Goal: Check status: Check status

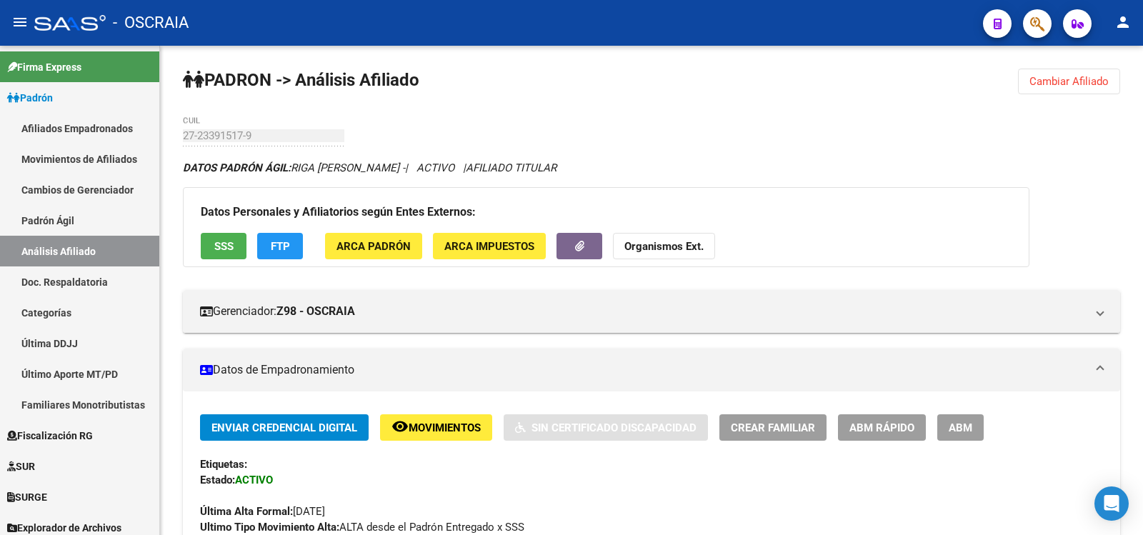
click at [64, 219] on link "Padrón Ágil" at bounding box center [79, 220] width 159 height 31
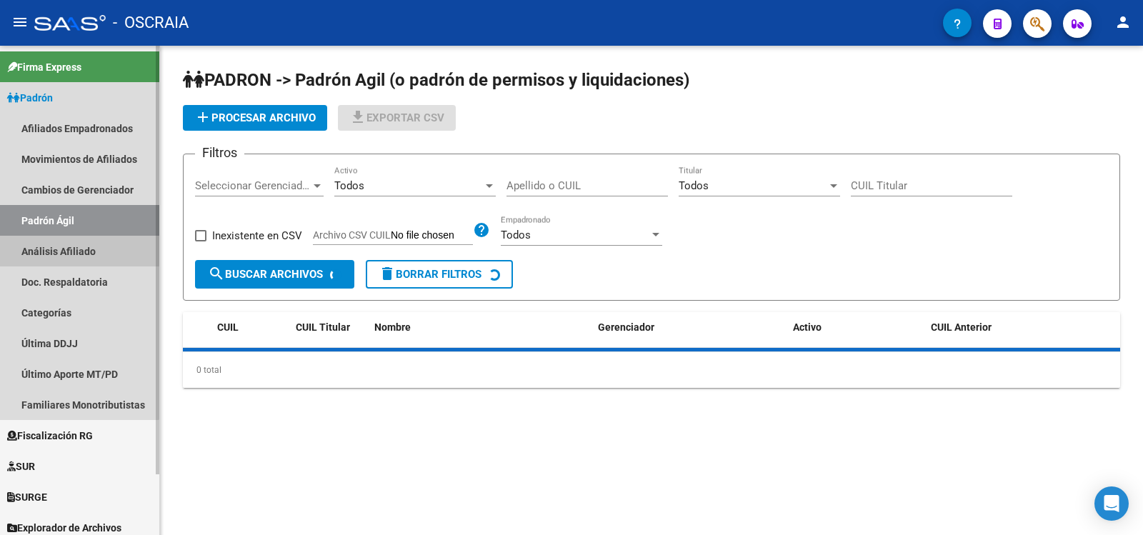
click at [64, 237] on link "Análisis Afiliado" at bounding box center [79, 251] width 159 height 31
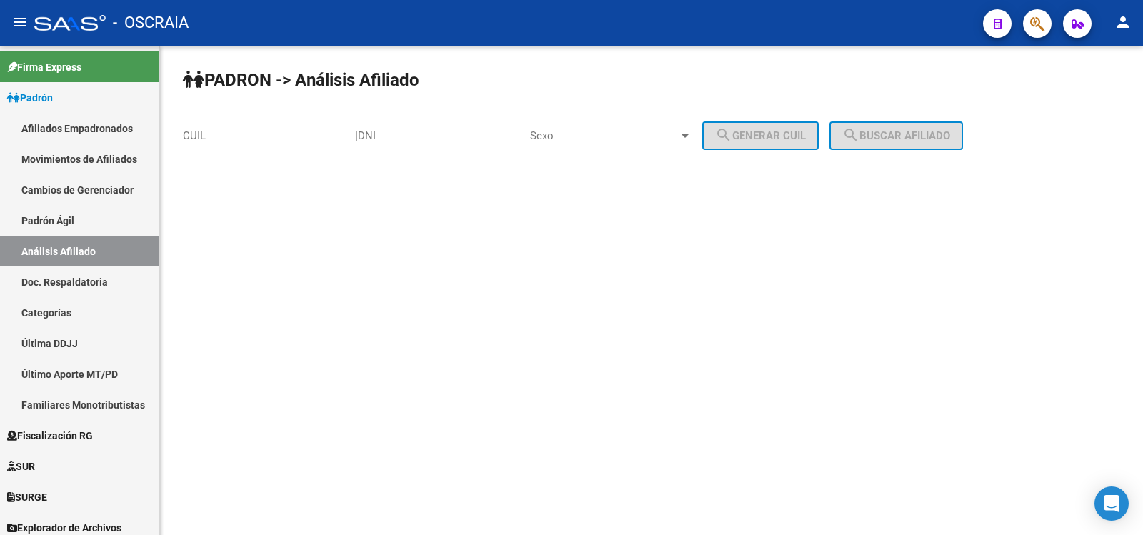
click at [216, 138] on input "CUIL" at bounding box center [263, 135] width 161 height 13
paste input "20-40005655-3"
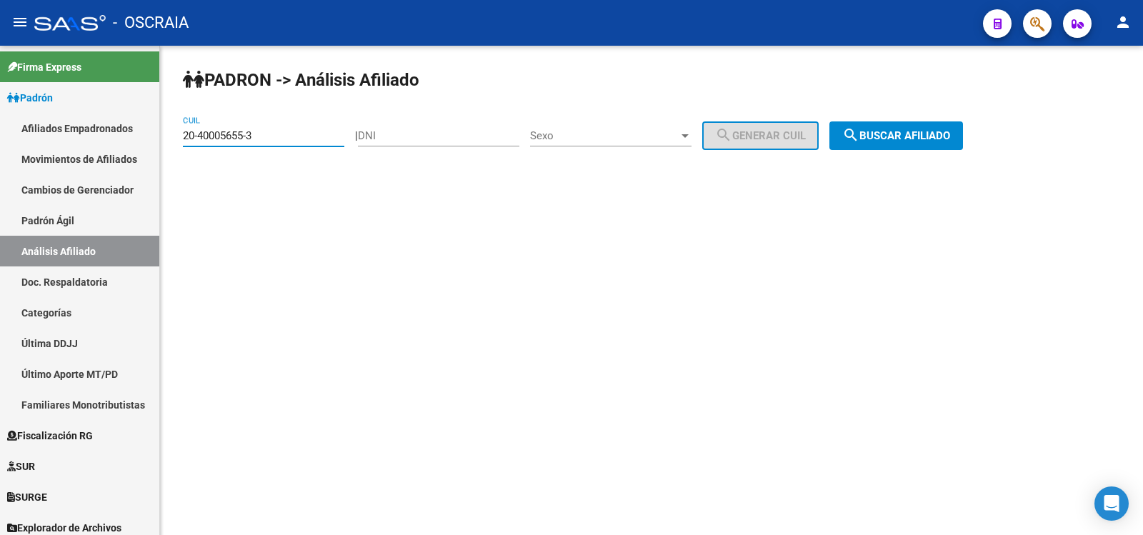
type input "20-40005655-3"
click at [916, 136] on span "search Buscar afiliado" at bounding box center [896, 135] width 108 height 13
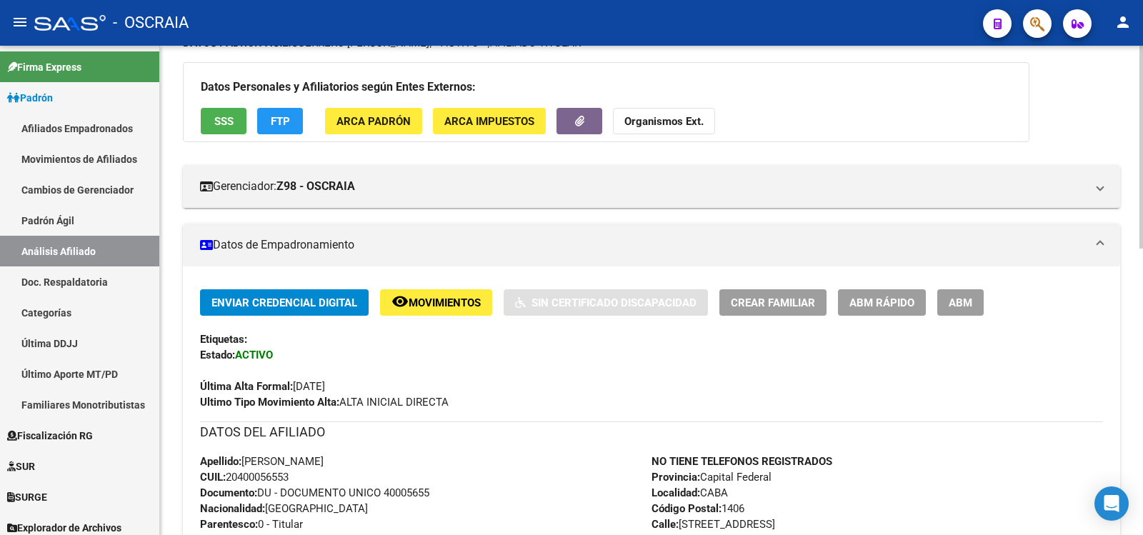
scroll to position [601, 0]
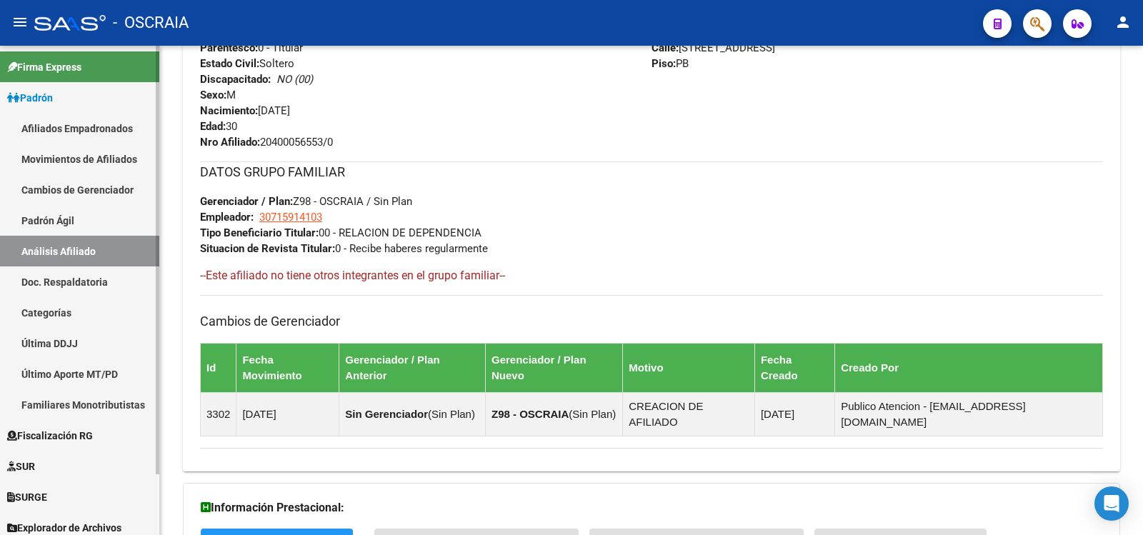
drag, startPoint x: 84, startPoint y: 221, endPoint x: 82, endPoint y: 242, distance: 20.8
click at [84, 222] on link "Padrón Ágil" at bounding box center [79, 220] width 159 height 31
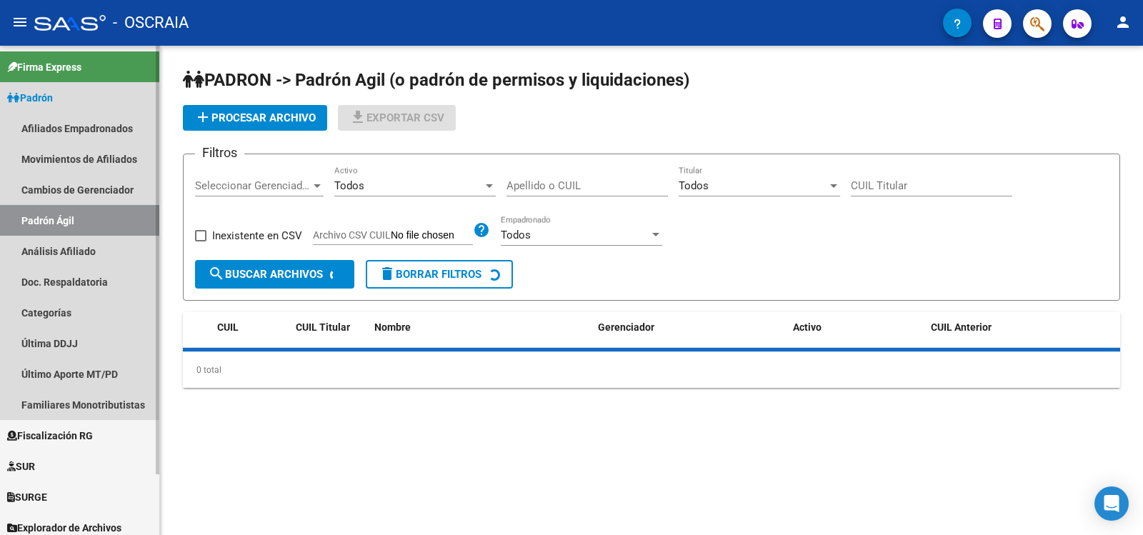
click at [82, 245] on link "Análisis Afiliado" at bounding box center [79, 251] width 159 height 31
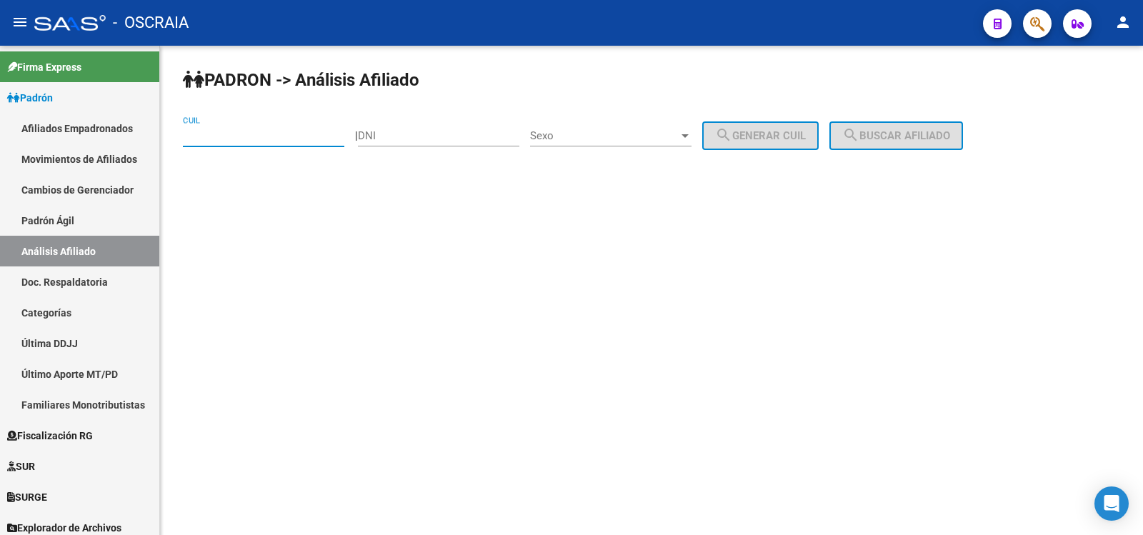
click at [230, 131] on input "CUIL" at bounding box center [263, 135] width 161 height 13
paste input "27-38846790-3"
type input "27-38846790-3"
click at [947, 119] on div "PADRON -> Análisis Afiliado 27-38846790-3 CUIL | DNI Sexo Sexo search Generar C…" at bounding box center [651, 121] width 983 height 150
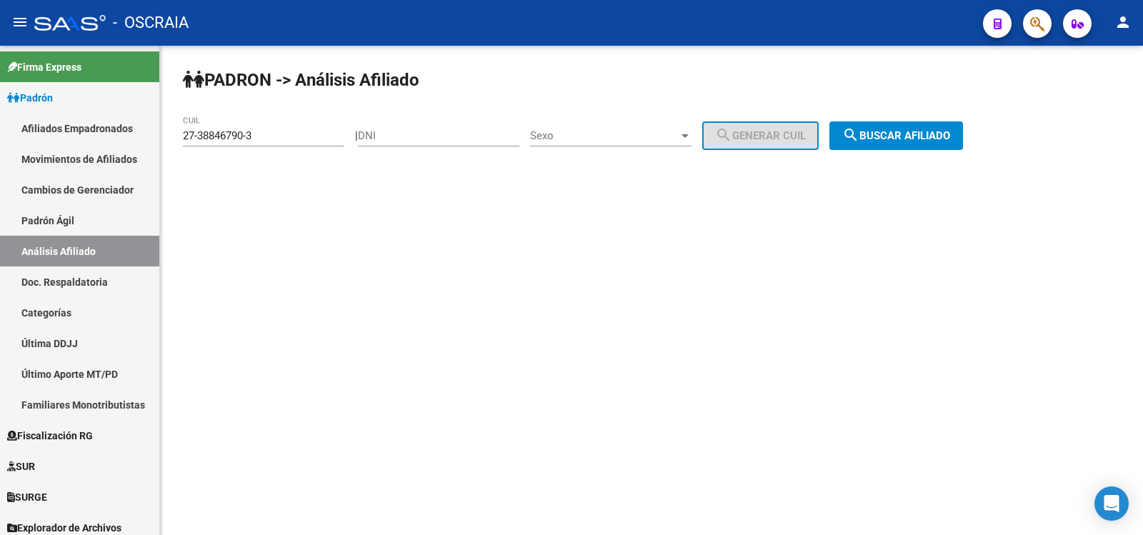
drag, startPoint x: 938, startPoint y: 129, endPoint x: 930, endPoint y: 127, distance: 8.7
click at [938, 129] on button "search Buscar afiliado" at bounding box center [896, 135] width 134 height 29
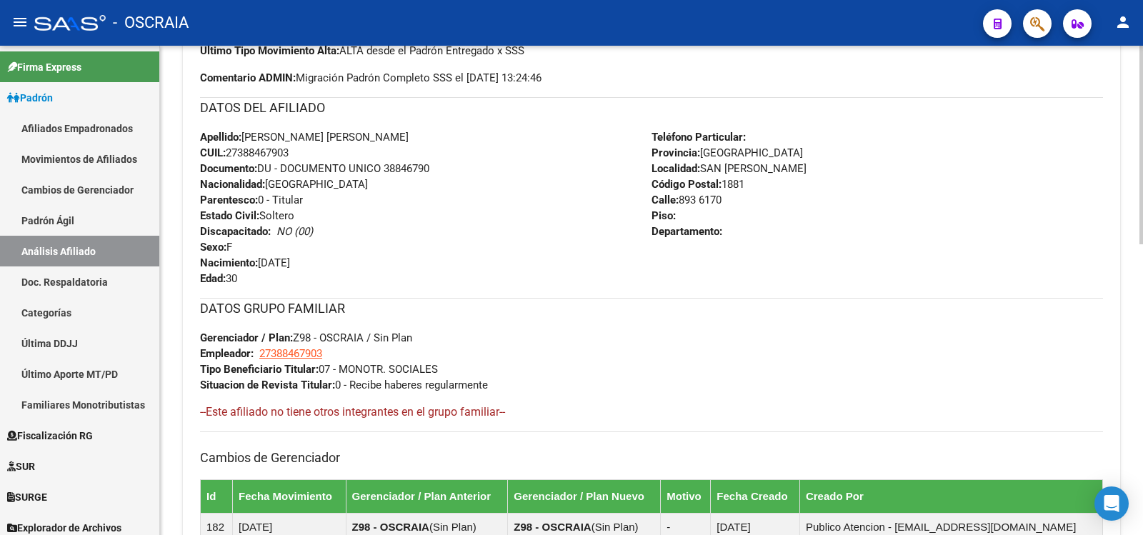
scroll to position [714, 0]
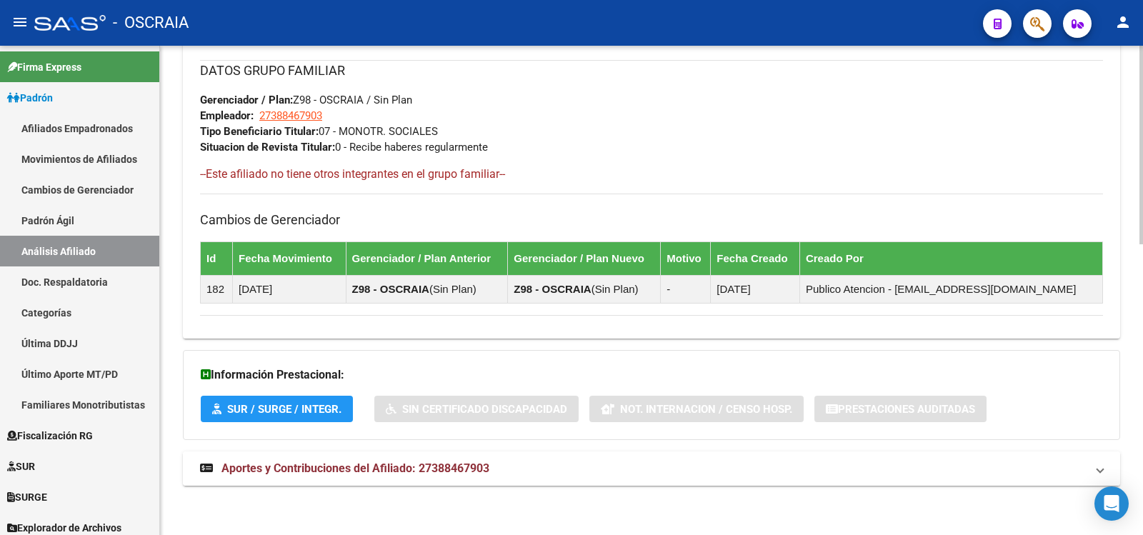
click at [501, 473] on mat-panel-title "Aportes y Contribuciones del Afiliado: 27388467903" at bounding box center [643, 469] width 886 height 16
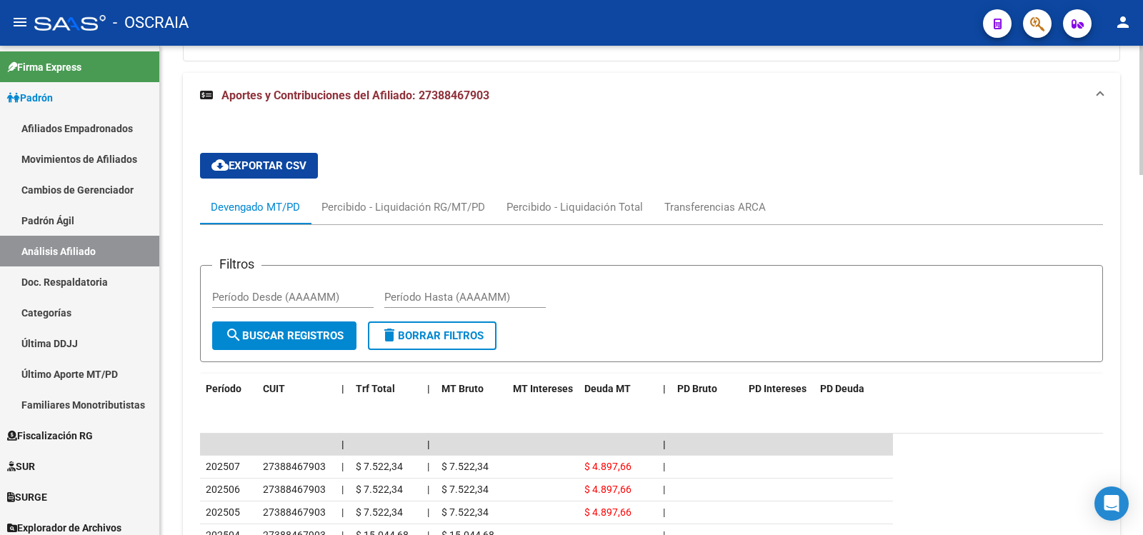
scroll to position [1330, 0]
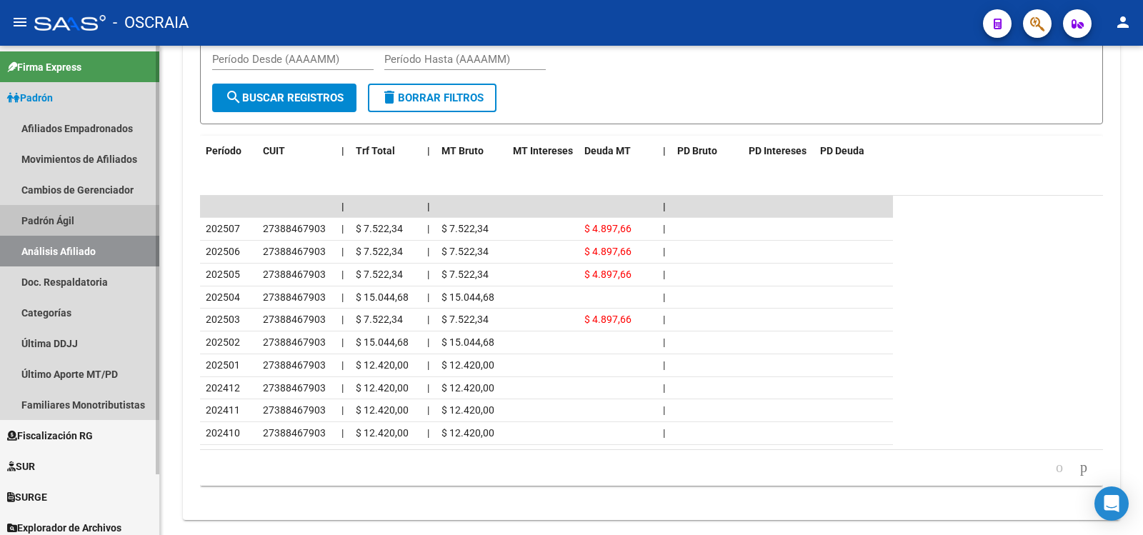
drag, startPoint x: 79, startPoint y: 222, endPoint x: 79, endPoint y: 239, distance: 17.2
click at [79, 223] on link "Padrón Ágil" at bounding box center [79, 220] width 159 height 31
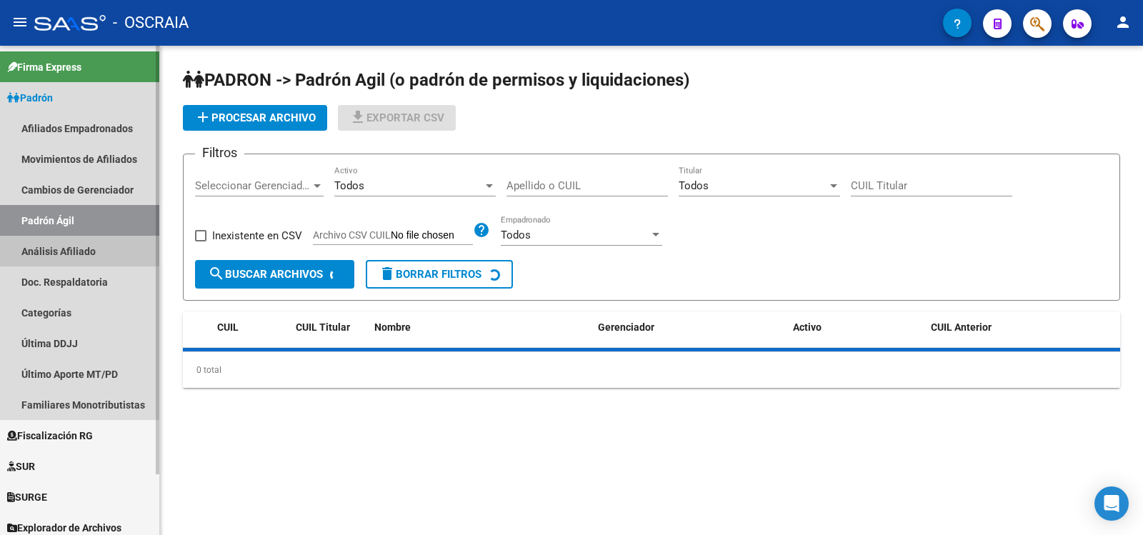
click at [79, 239] on link "Análisis Afiliado" at bounding box center [79, 251] width 159 height 31
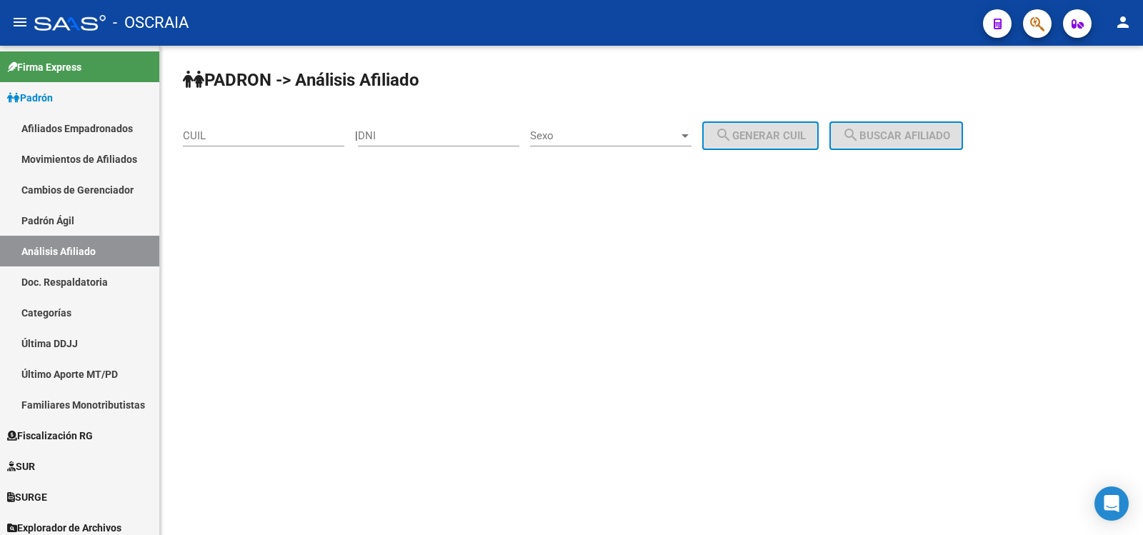
click at [247, 134] on input "CUIL" at bounding box center [263, 135] width 161 height 13
paste input "27-21817159-7"
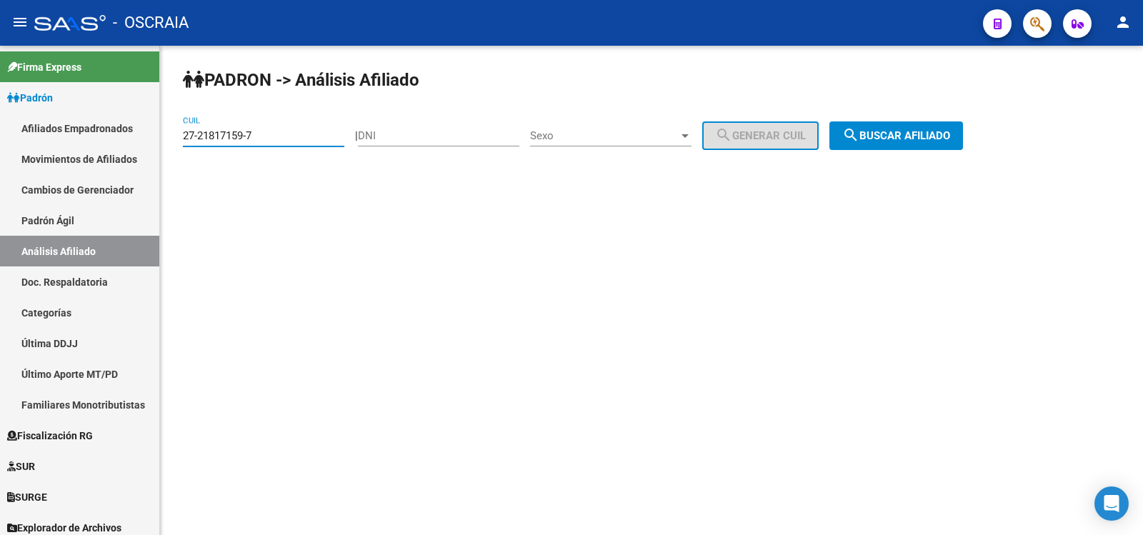
type input "27-21817159-7"
click at [963, 122] on button "search Buscar afiliado" at bounding box center [896, 135] width 134 height 29
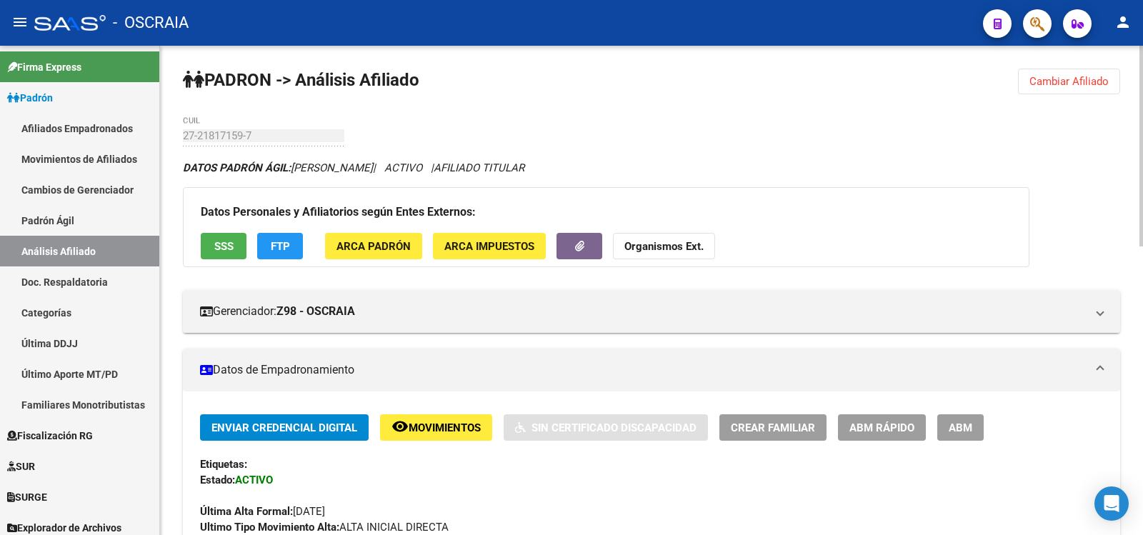
click at [73, 228] on link "Padrón Ágil" at bounding box center [79, 220] width 159 height 31
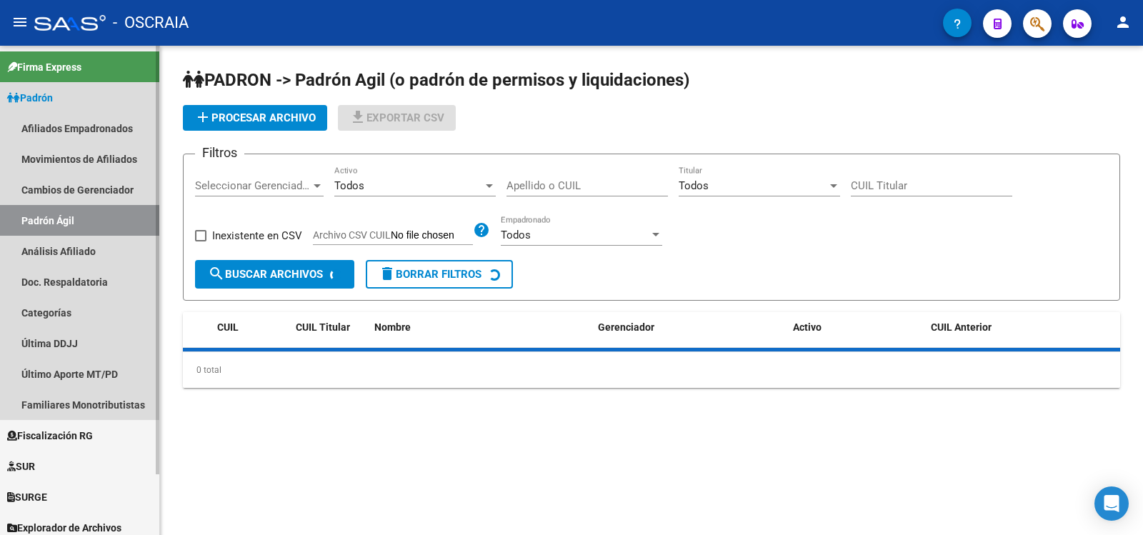
click at [87, 254] on link "Análisis Afiliado" at bounding box center [79, 251] width 159 height 31
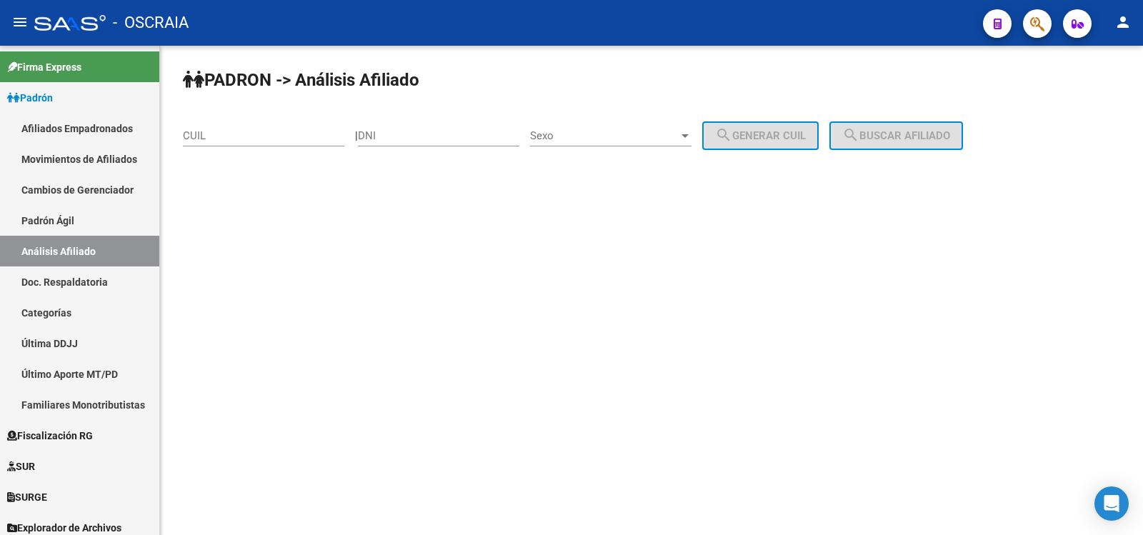
click at [224, 144] on div "CUIL" at bounding box center [263, 131] width 161 height 31
click at [224, 143] on div "CUIL" at bounding box center [263, 131] width 161 height 31
paste input "20-25546082-0"
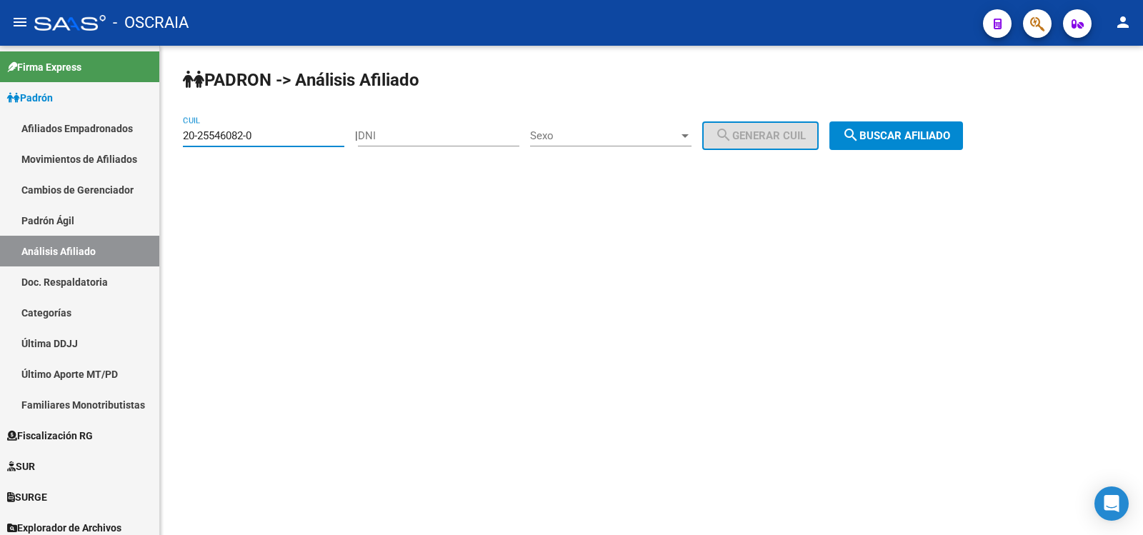
type input "20-25546082-0"
click at [893, 130] on span "search Buscar afiliado" at bounding box center [896, 135] width 108 height 13
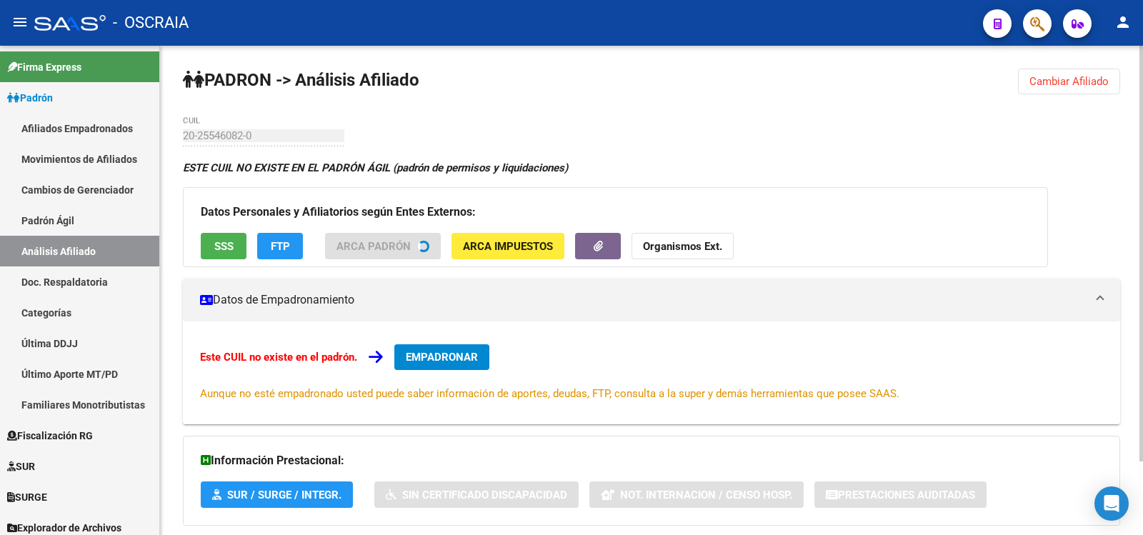
scroll to position [86, 0]
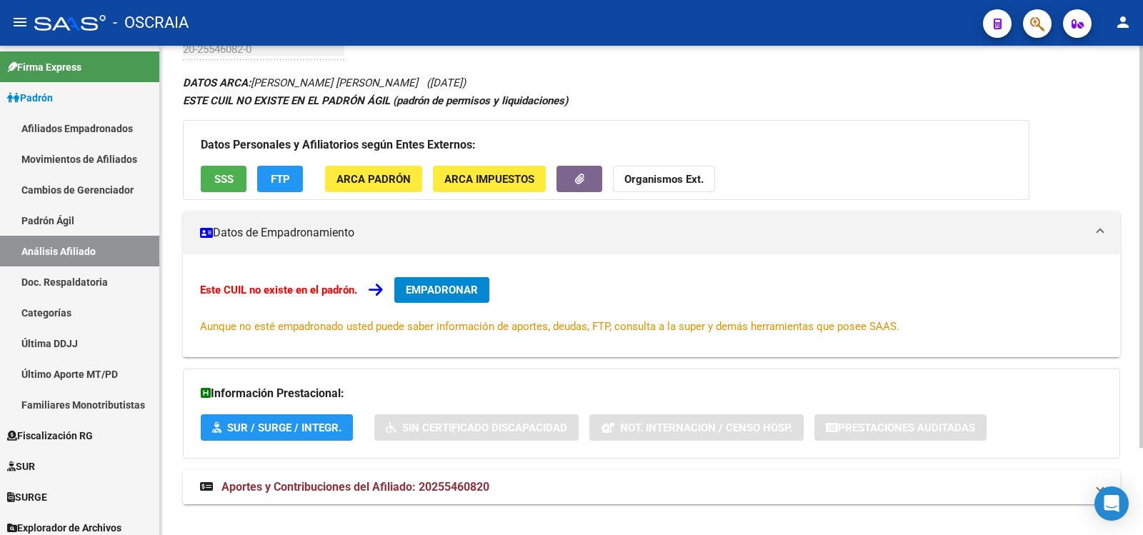
click at [416, 467] on div "DATOS ARCA: [PERSON_NAME] [PERSON_NAME] ([DATE]) ESTE CUIL NO EXISTE EN EL PADR…" at bounding box center [651, 297] width 937 height 446
click at [418, 475] on mat-expansion-panel-header "Aportes y Contribuciones del Afiliado: 20255460820" at bounding box center [651, 487] width 937 height 34
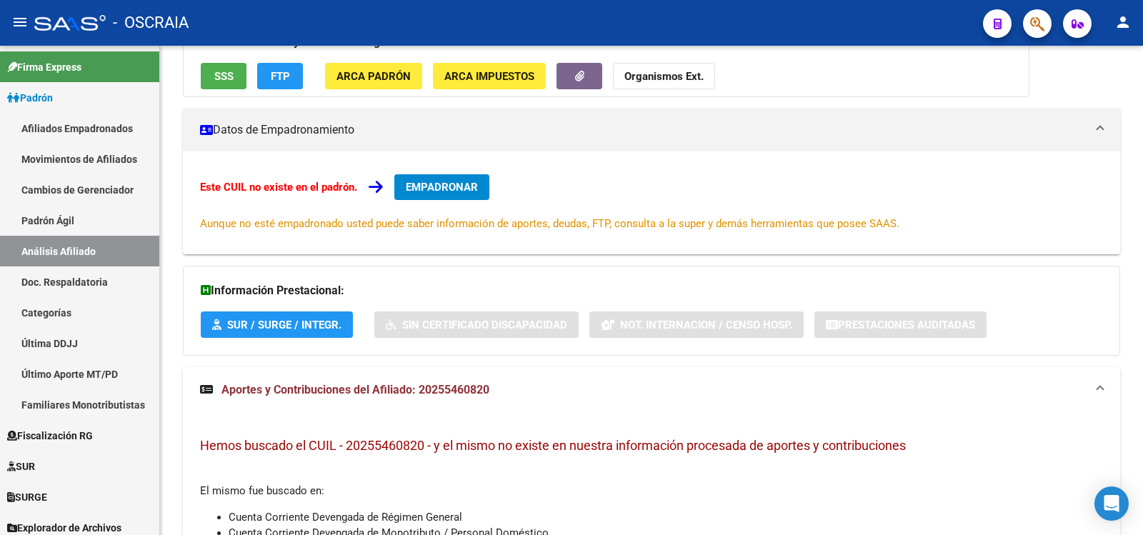
scroll to position [390, 0]
